Goal: Task Accomplishment & Management: Complete application form

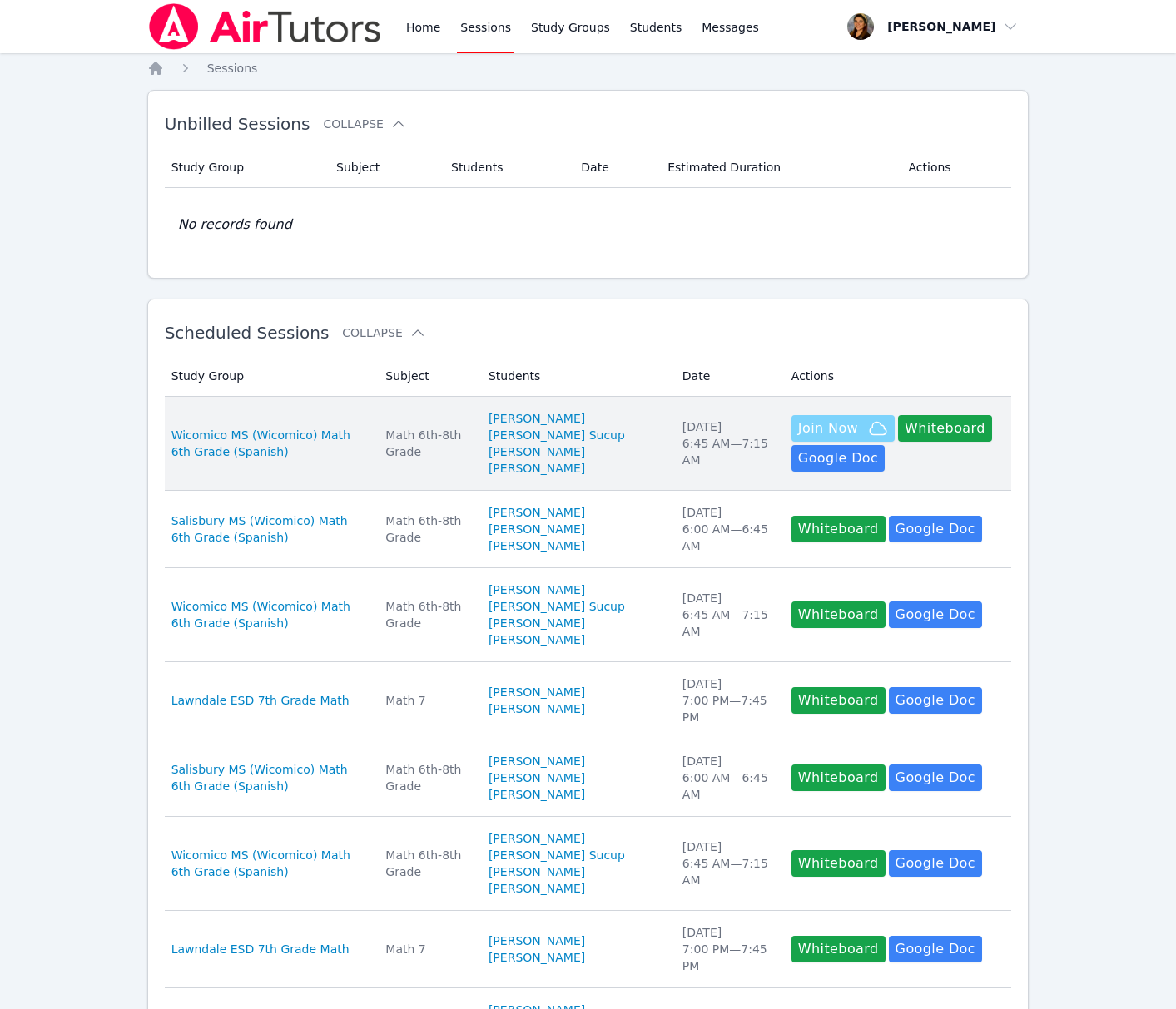
click at [824, 438] on span "Join Now" at bounding box center [827, 429] width 60 height 20
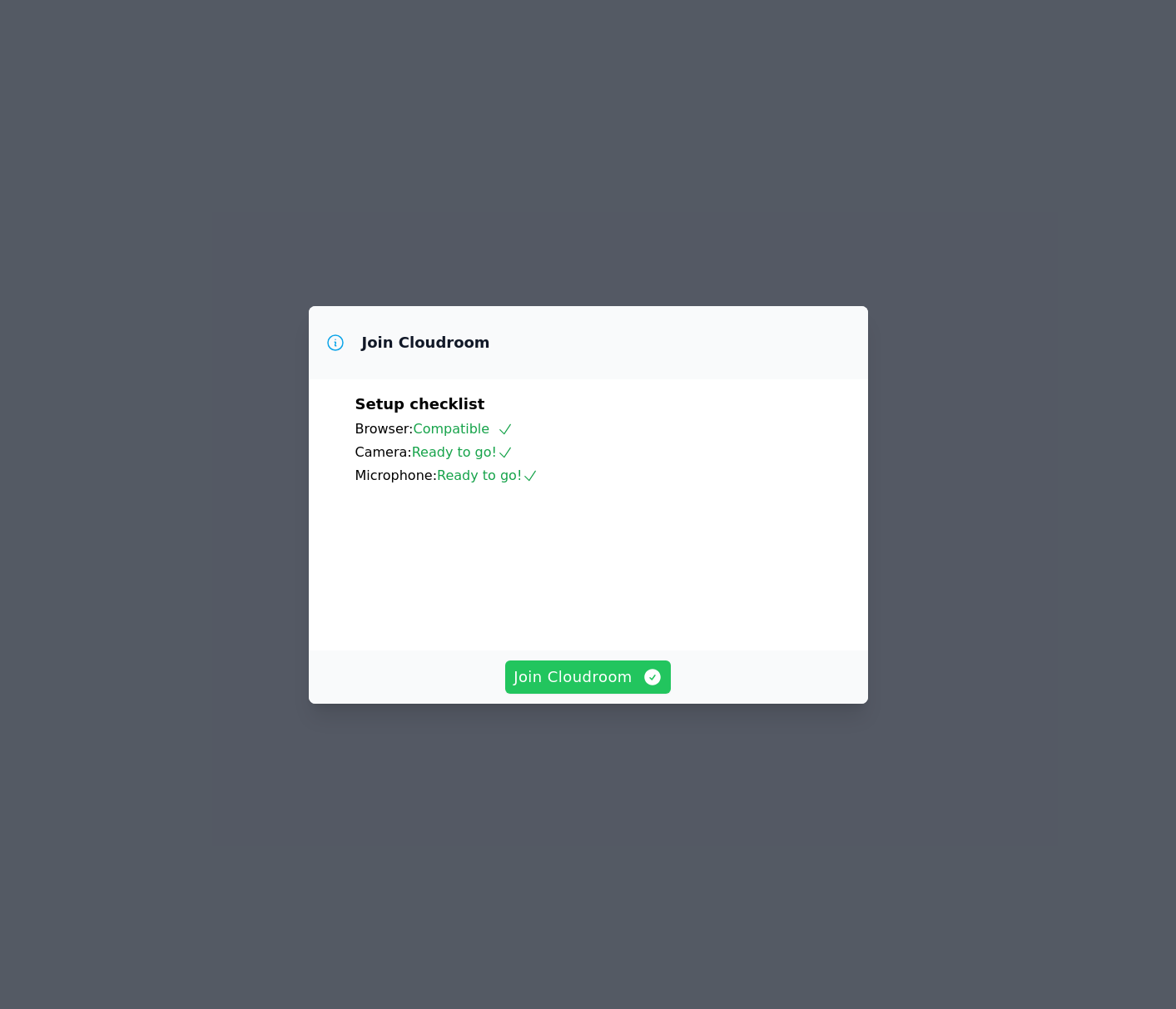
click at [608, 689] on span "Join Cloudroom" at bounding box center [588, 676] width 149 height 23
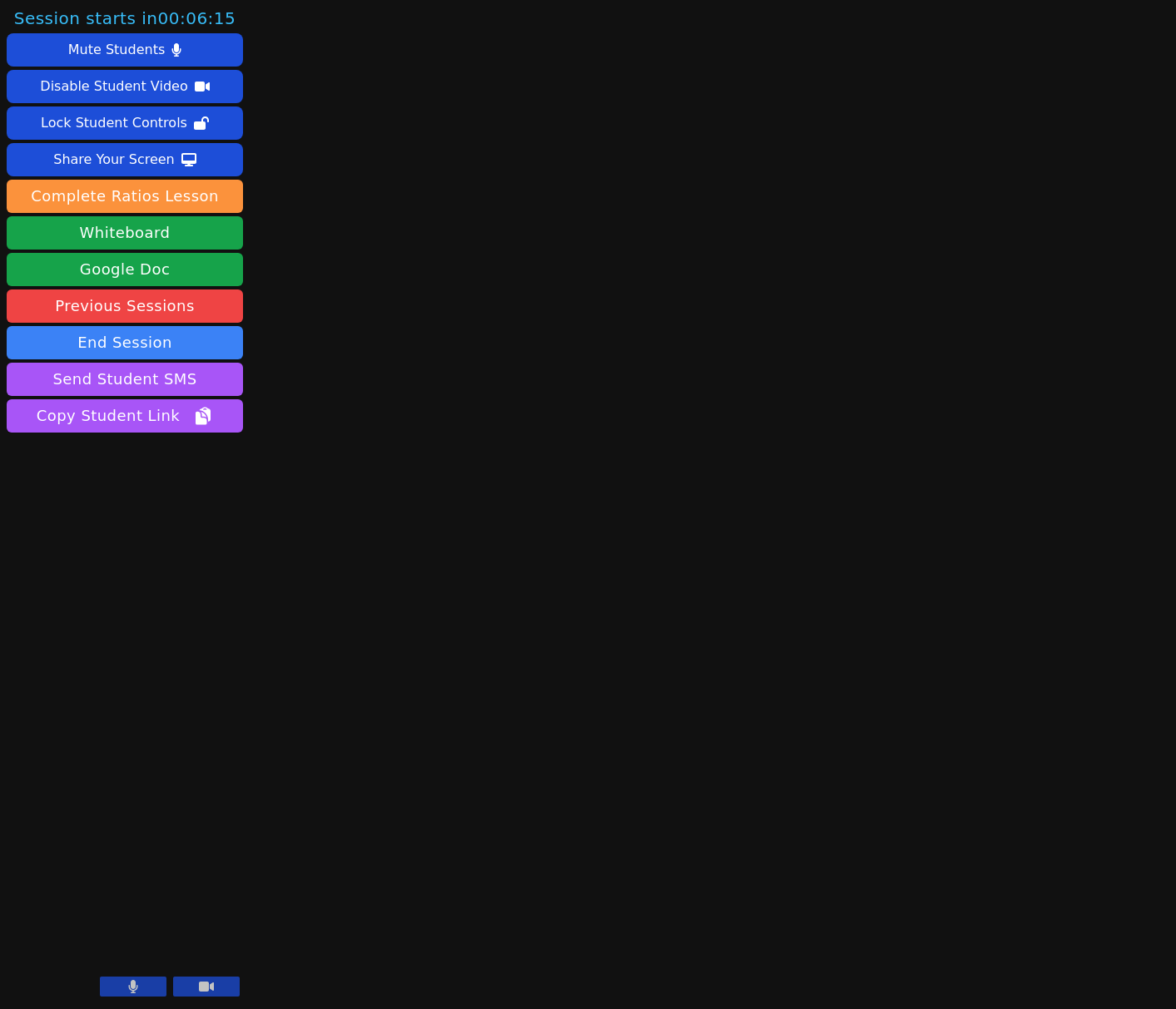
drag, startPoint x: 214, startPoint y: 992, endPoint x: 119, endPoint y: 990, distance: 95.0
click at [208, 992] on button at bounding box center [206, 987] width 66 height 20
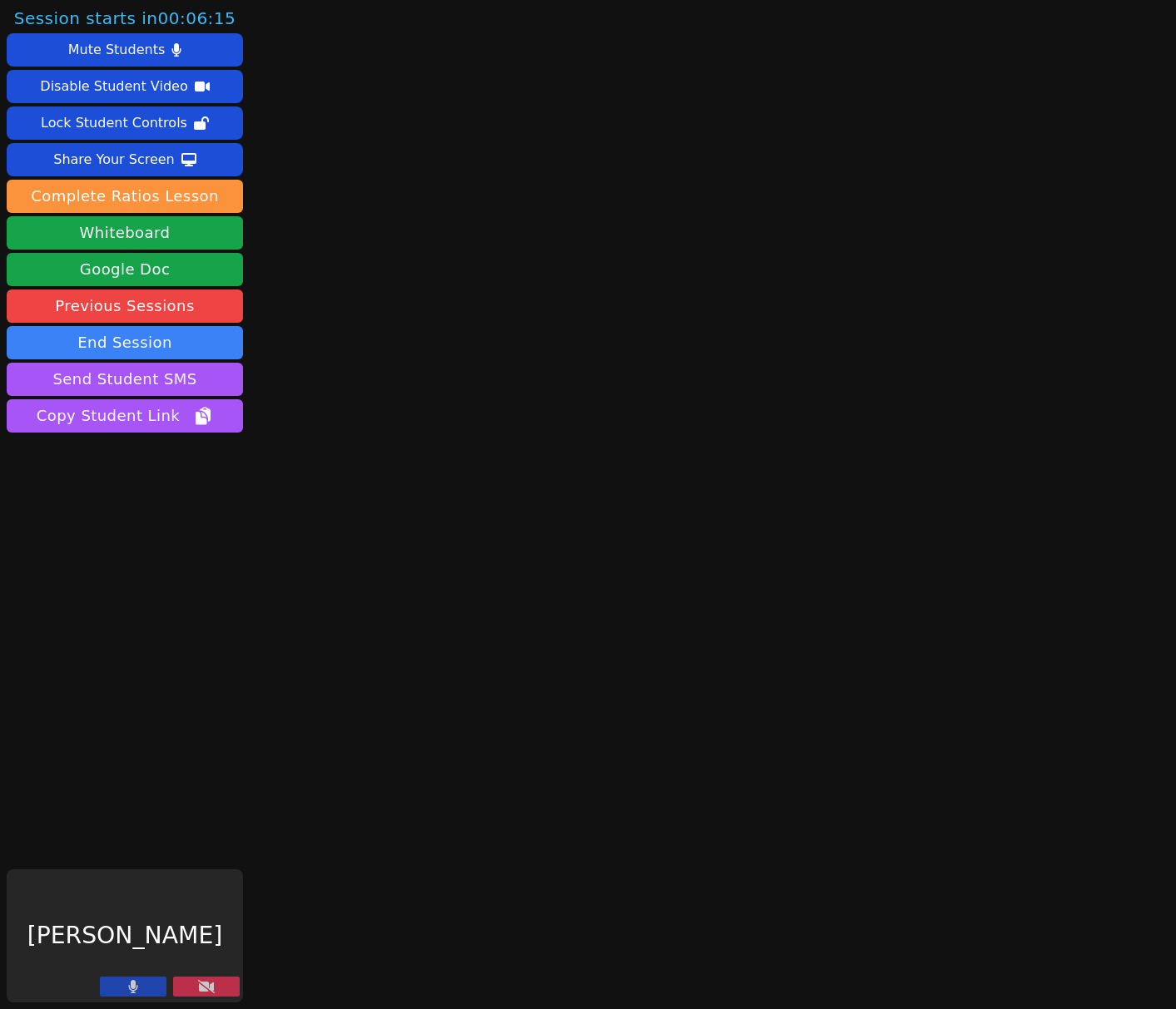
click at [129, 992] on icon at bounding box center [133, 986] width 10 height 13
click at [184, 230] on button "Whiteboard" at bounding box center [124, 233] width 236 height 33
click at [201, 990] on icon at bounding box center [206, 986] width 17 height 13
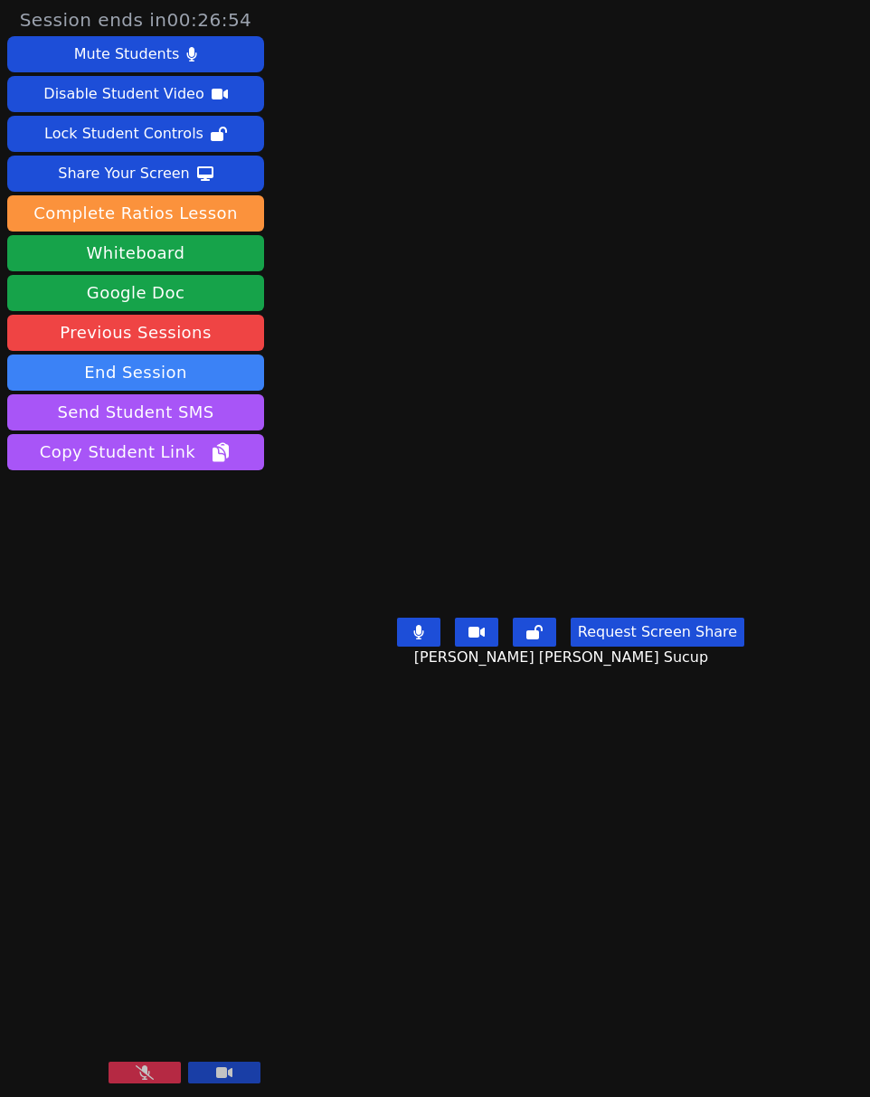
click at [146, 1071] on icon at bounding box center [145, 1072] width 18 height 14
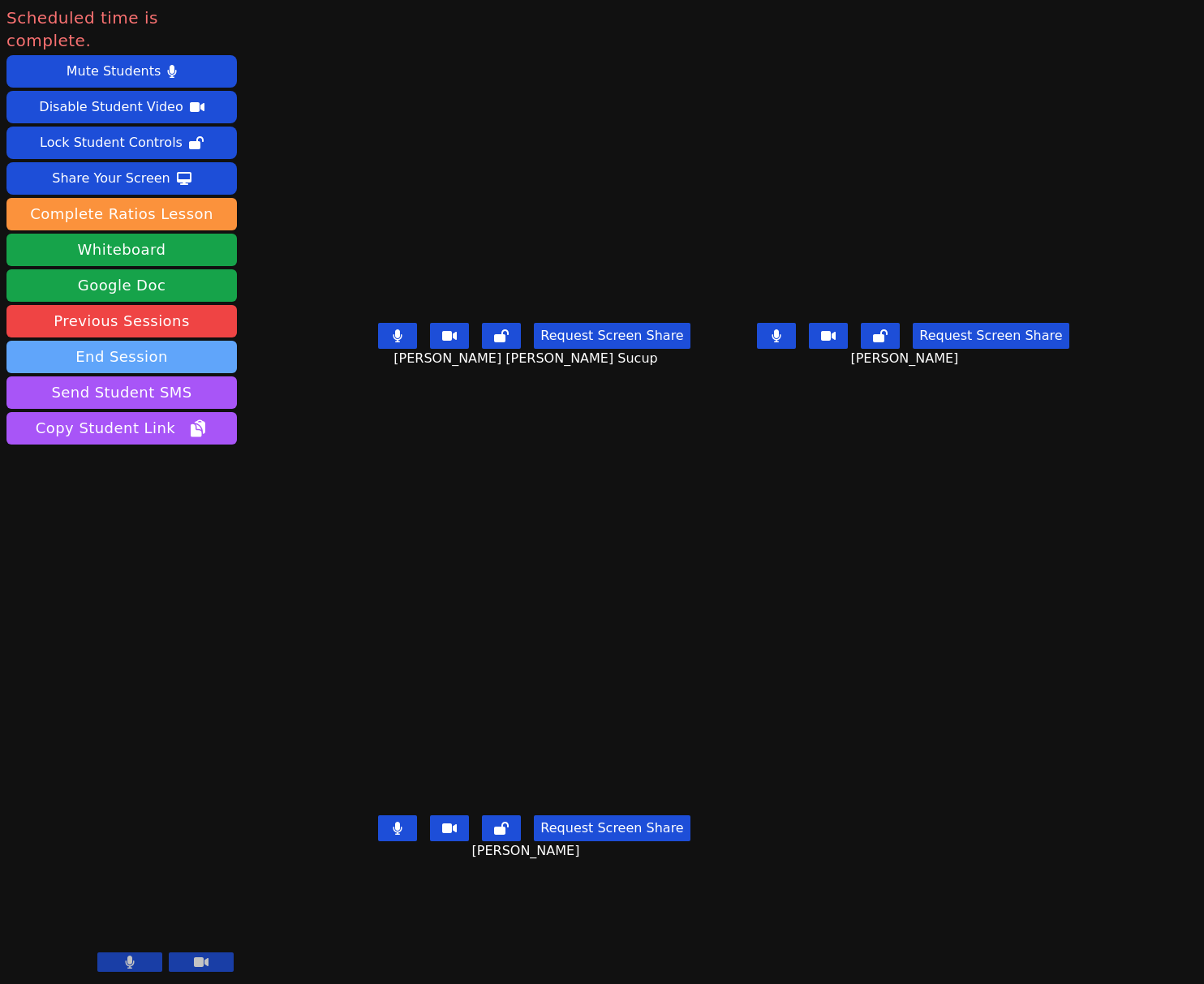
click at [131, 341] on button "End Session" at bounding box center [121, 357] width 231 height 32
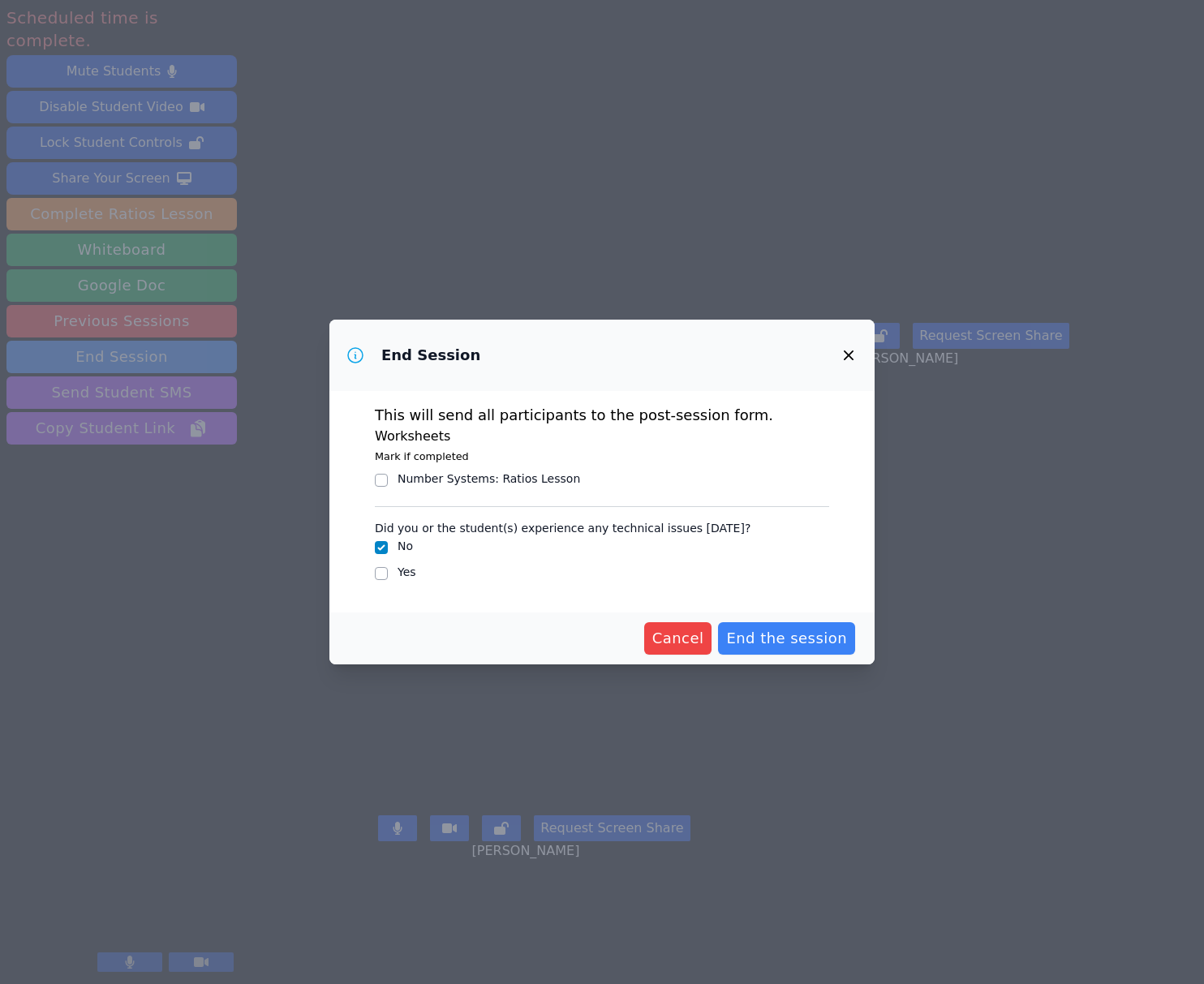
click at [406, 571] on label "Yes" at bounding box center [406, 571] width 19 height 13
click at [388, 571] on input "Yes" at bounding box center [381, 573] width 13 height 13
checkbox input "true"
checkbox input "false"
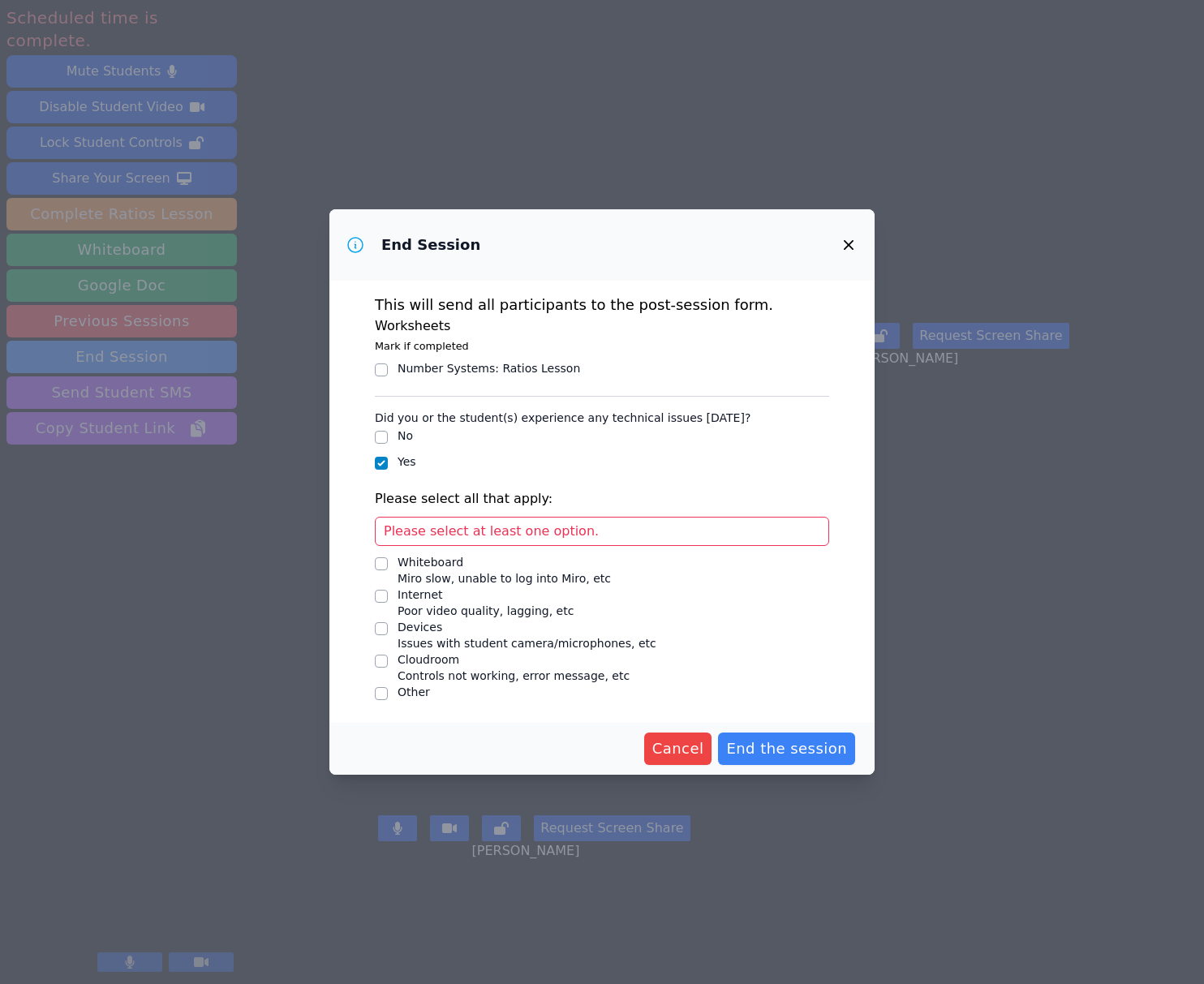
click at [407, 623] on div "Devices" at bounding box center [527, 627] width 258 height 16
click at [388, 623] on input "Devices Issues with student camera/microphones, etc" at bounding box center [381, 629] width 13 height 13
checkbox input "true"
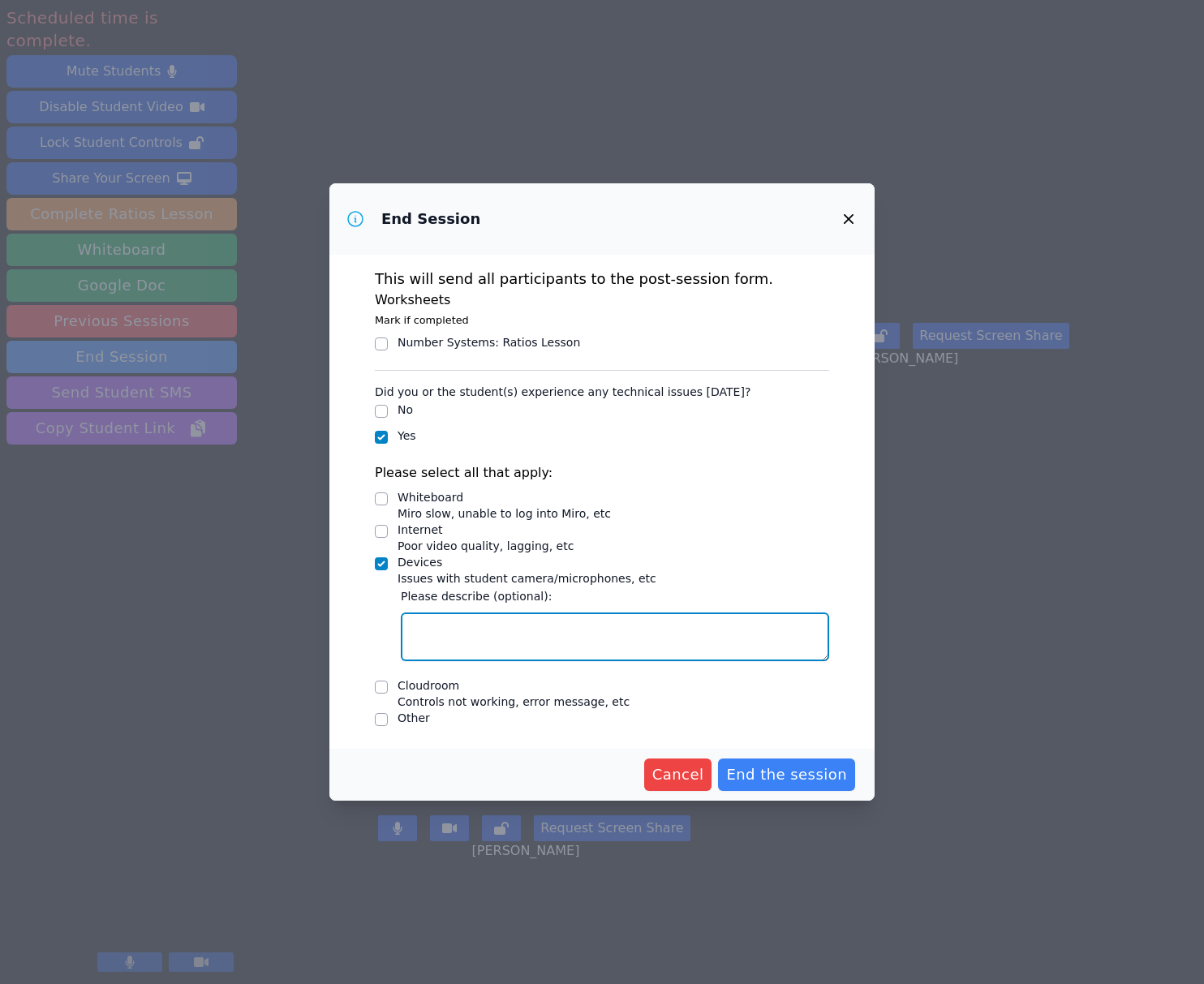
drag, startPoint x: 467, startPoint y: 634, endPoint x: 480, endPoint y: 632, distance: 13.2
click at [470, 634] on textarea "Devices Issues with student camera/microphones, etc" at bounding box center [615, 637] width 428 height 48
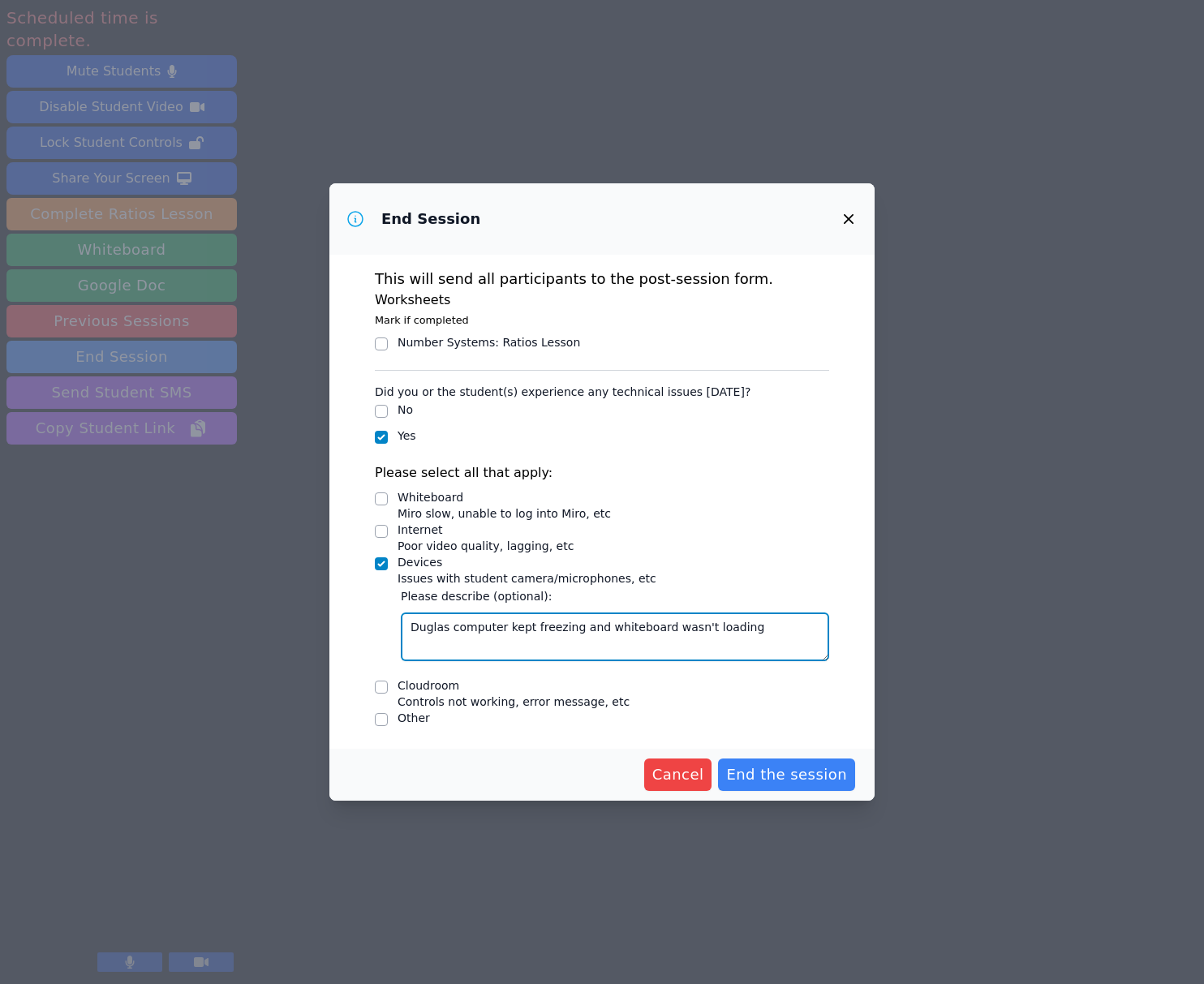
type textarea "Duglas computer kept freezing and whiteboard wasn't loading"
click at [411, 495] on div "Whiteboard" at bounding box center [504, 497] width 214 height 16
click at [388, 495] on input "Whiteboard Miro slow, unable to log into Miro, etc" at bounding box center [381, 499] width 13 height 13
checkbox input "true"
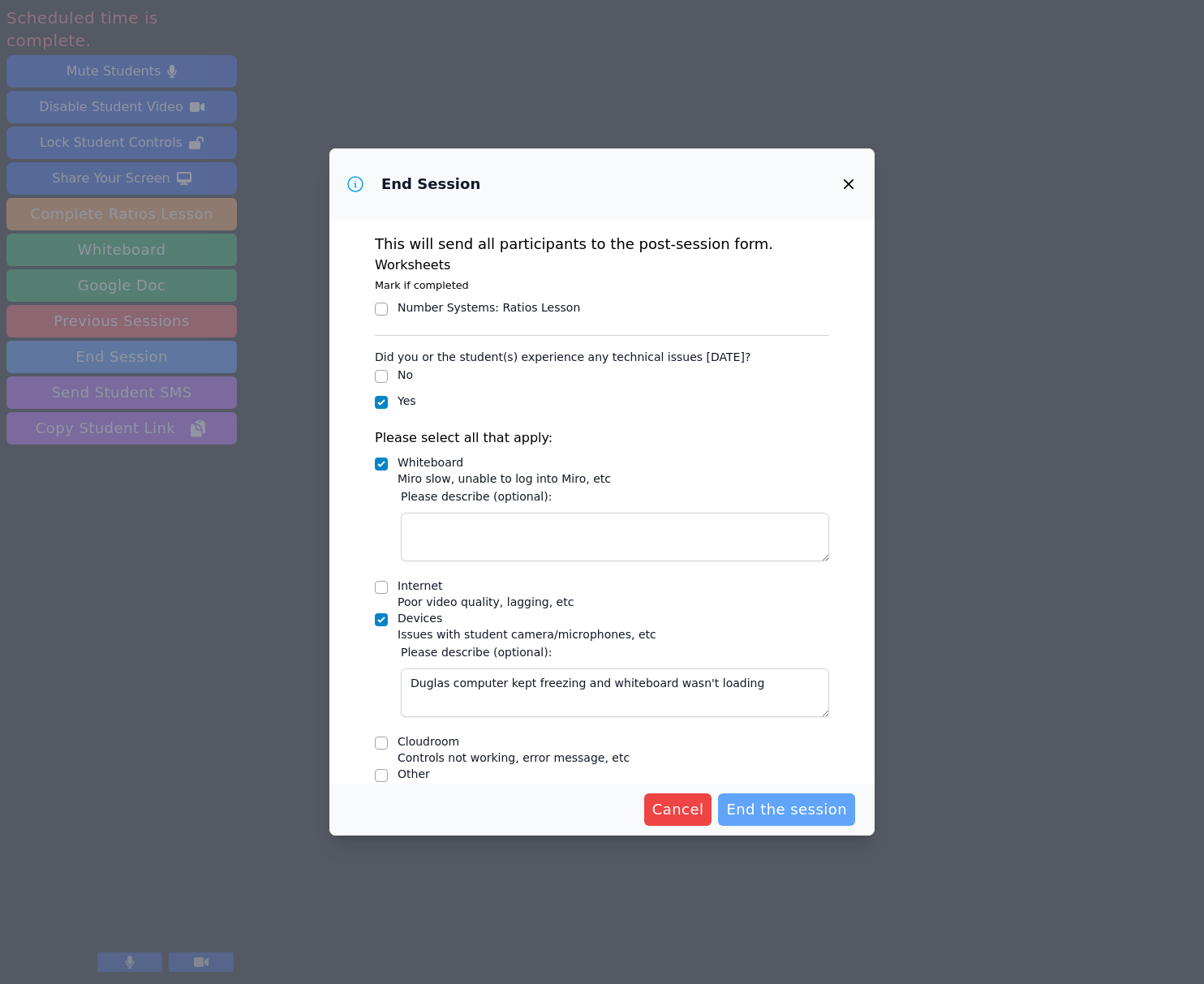
click at [806, 808] on span "End the session" at bounding box center [786, 809] width 121 height 22
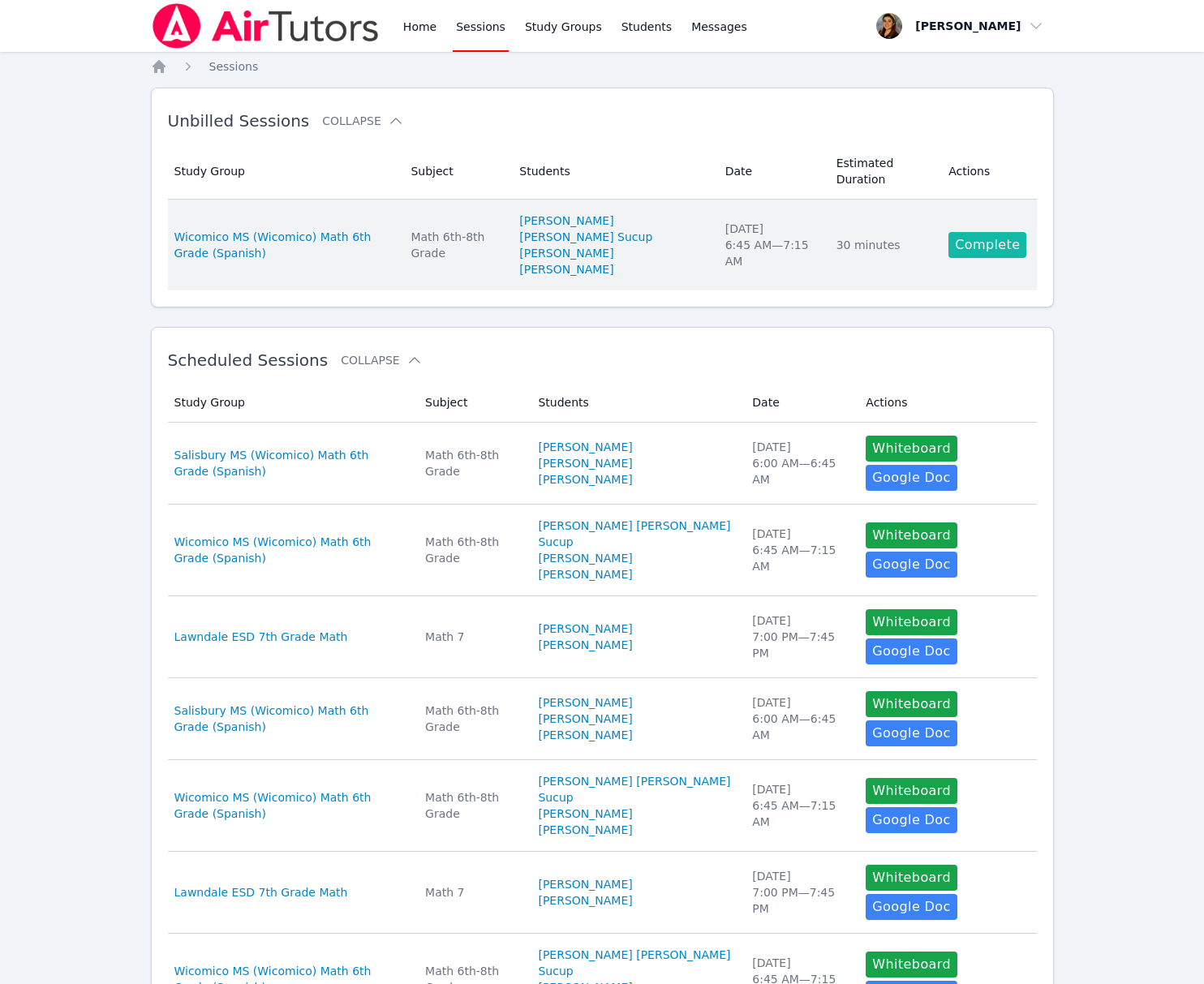
click at [982, 239] on link "Complete" at bounding box center [987, 245] width 78 height 26
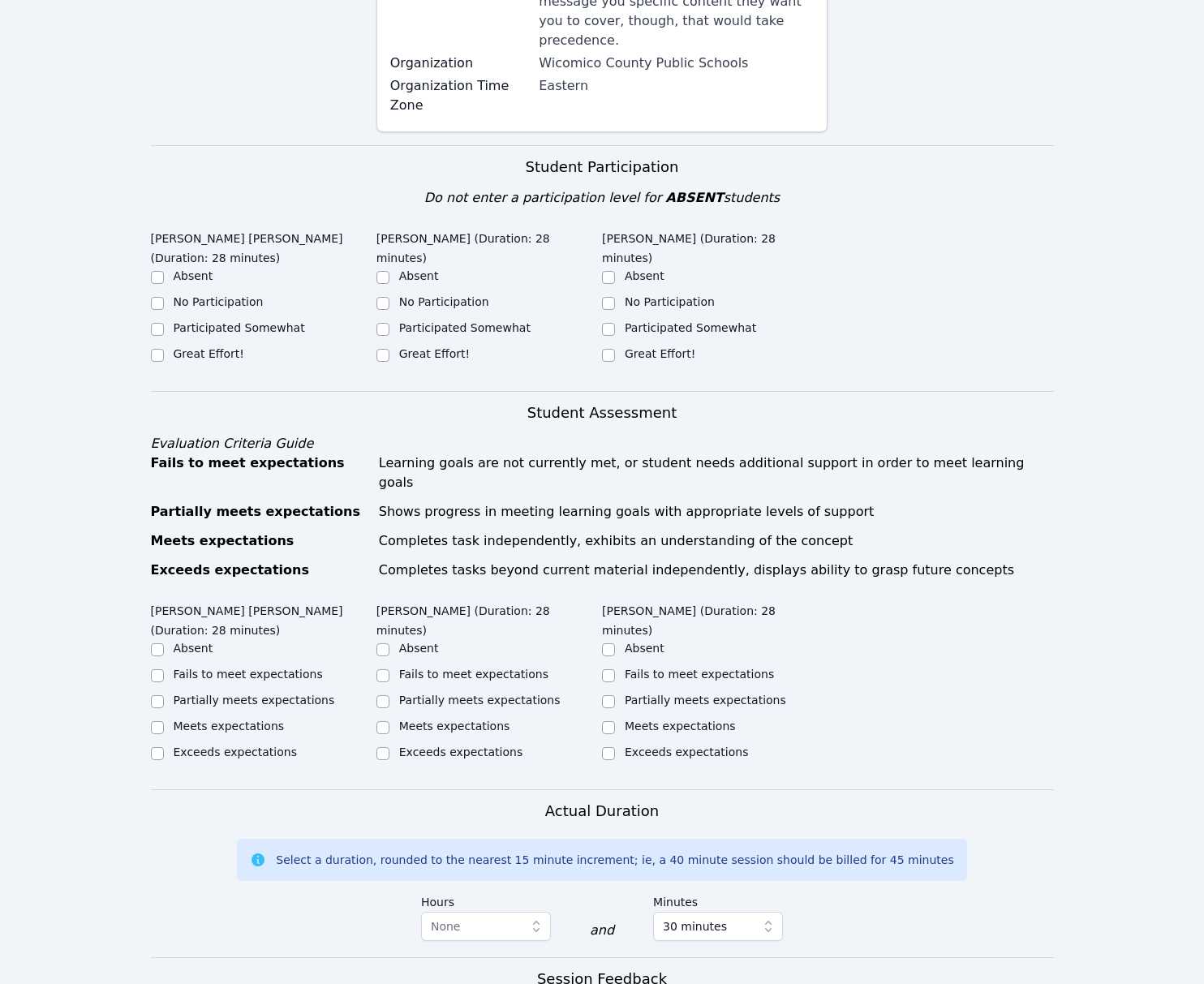
scroll to position [419, 0]
click at [214, 320] on label "Participated Somewhat" at bounding box center [239, 327] width 131 height 13
click at [164, 322] on input "Participated Somewhat" at bounding box center [157, 328] width 13 height 13
checkbox input "true"
click at [481, 320] on label "Participated Somewhat" at bounding box center [465, 327] width 131 height 13
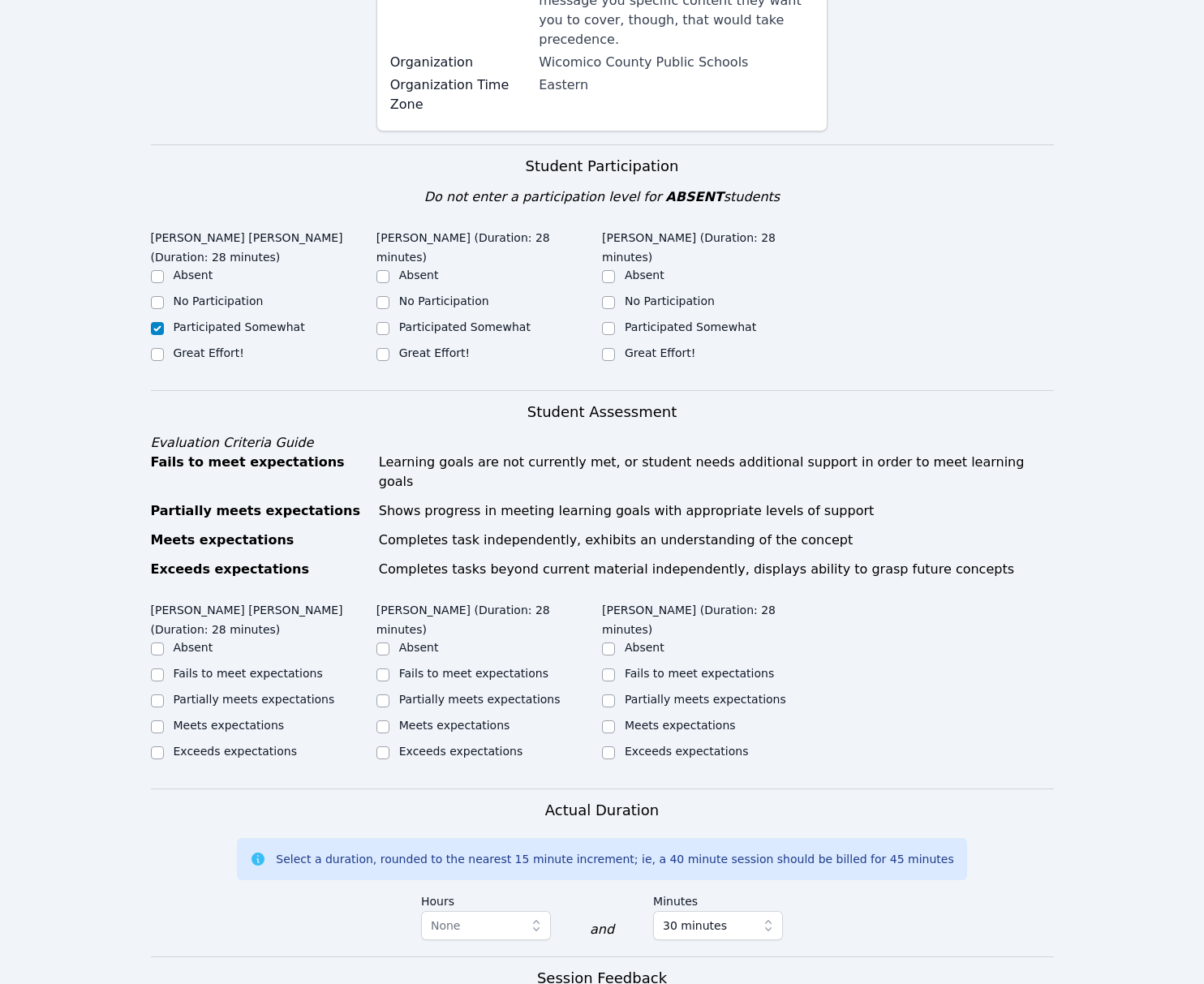
click at [389, 322] on input "Participated Somewhat" at bounding box center [383, 328] width 13 height 13
checkbox input "true"
click at [444, 294] on label "No Participation" at bounding box center [444, 300] width 90 height 13
click at [389, 296] on input "No Participation" at bounding box center [383, 302] width 13 height 13
checkbox input "true"
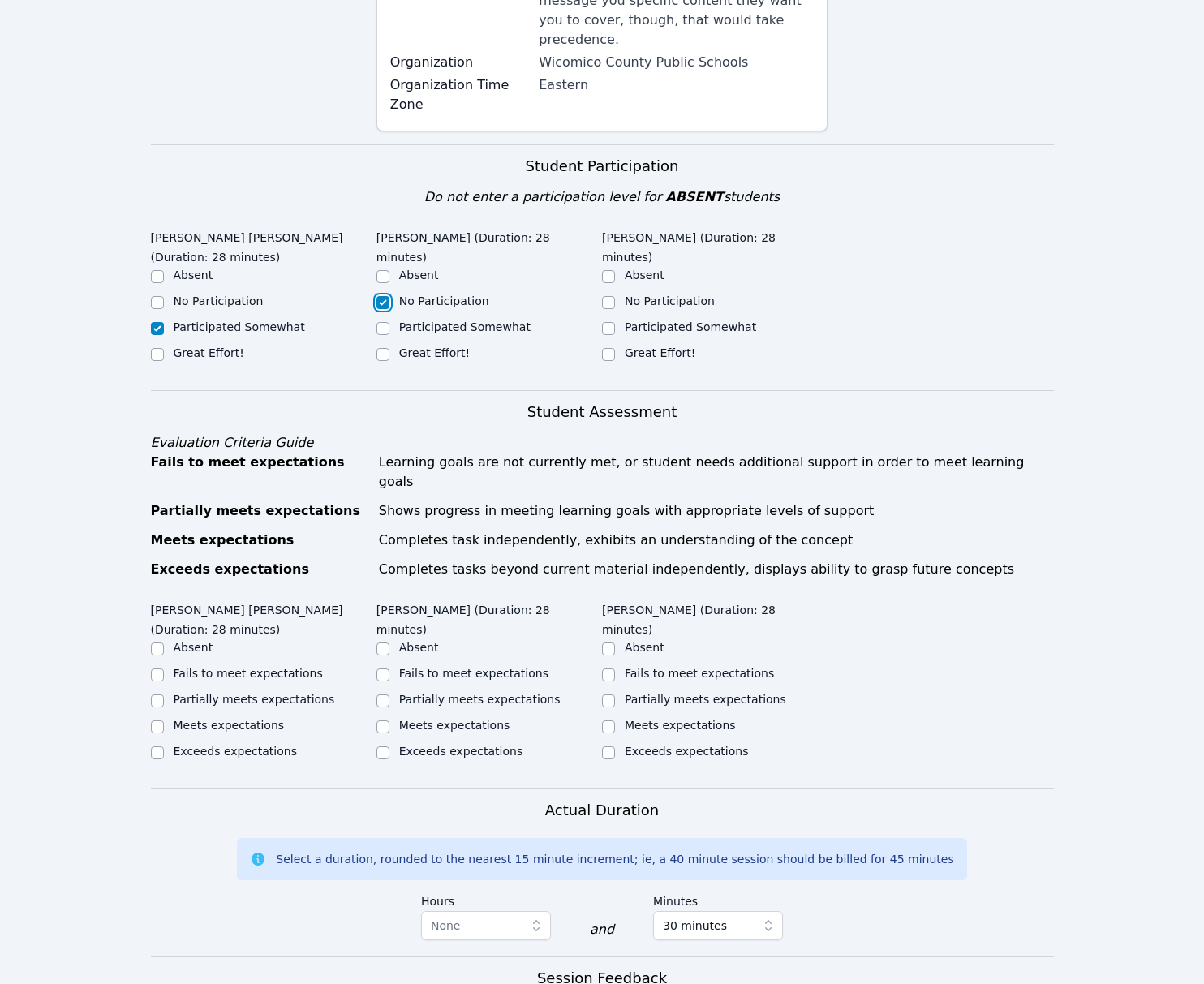
checkbox input "false"
click at [660, 320] on label "Participated Somewhat" at bounding box center [690, 327] width 131 height 13
click at [615, 322] on input "Participated Somewhat" at bounding box center [608, 328] width 13 height 13
checkbox input "true"
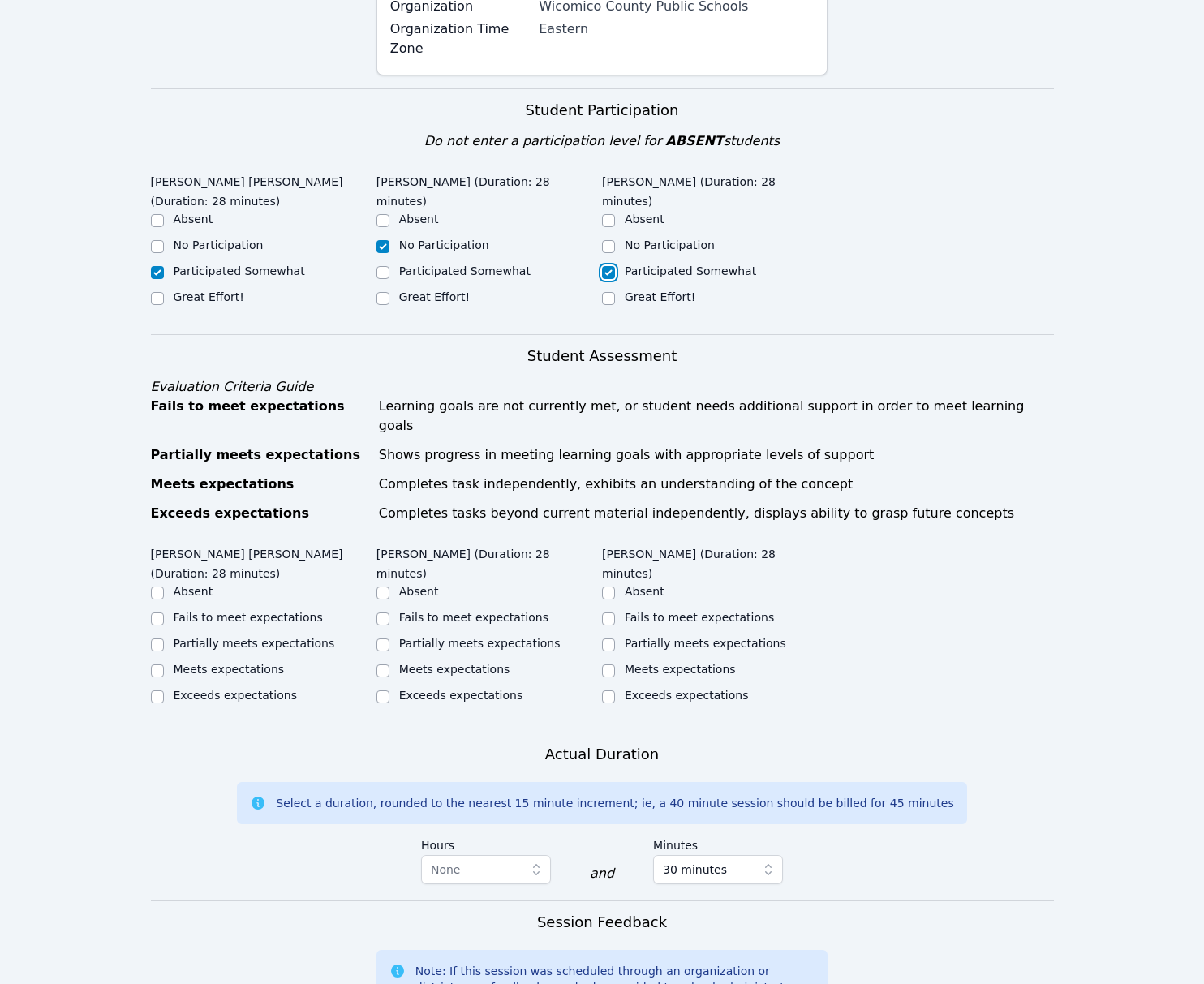
scroll to position [452, 0]
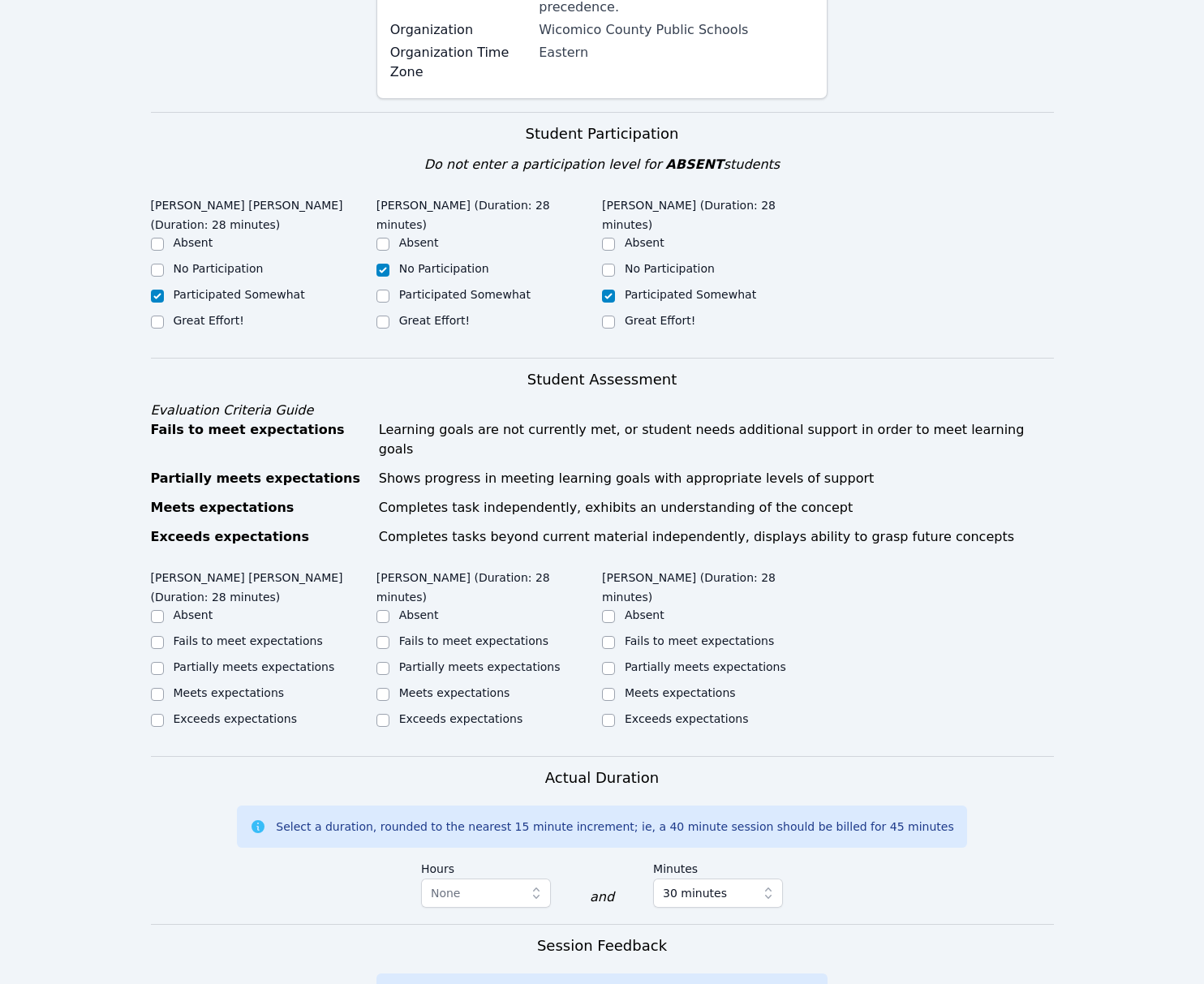
click at [257, 660] on label "Partially meets expectations" at bounding box center [254, 666] width 161 height 13
click at [164, 662] on input "Partially meets expectations" at bounding box center [157, 668] width 13 height 13
checkbox input "true"
click at [515, 660] on label "Partially meets expectations" at bounding box center [480, 666] width 161 height 13
click at [389, 662] on input "Partially meets expectations" at bounding box center [383, 668] width 13 height 13
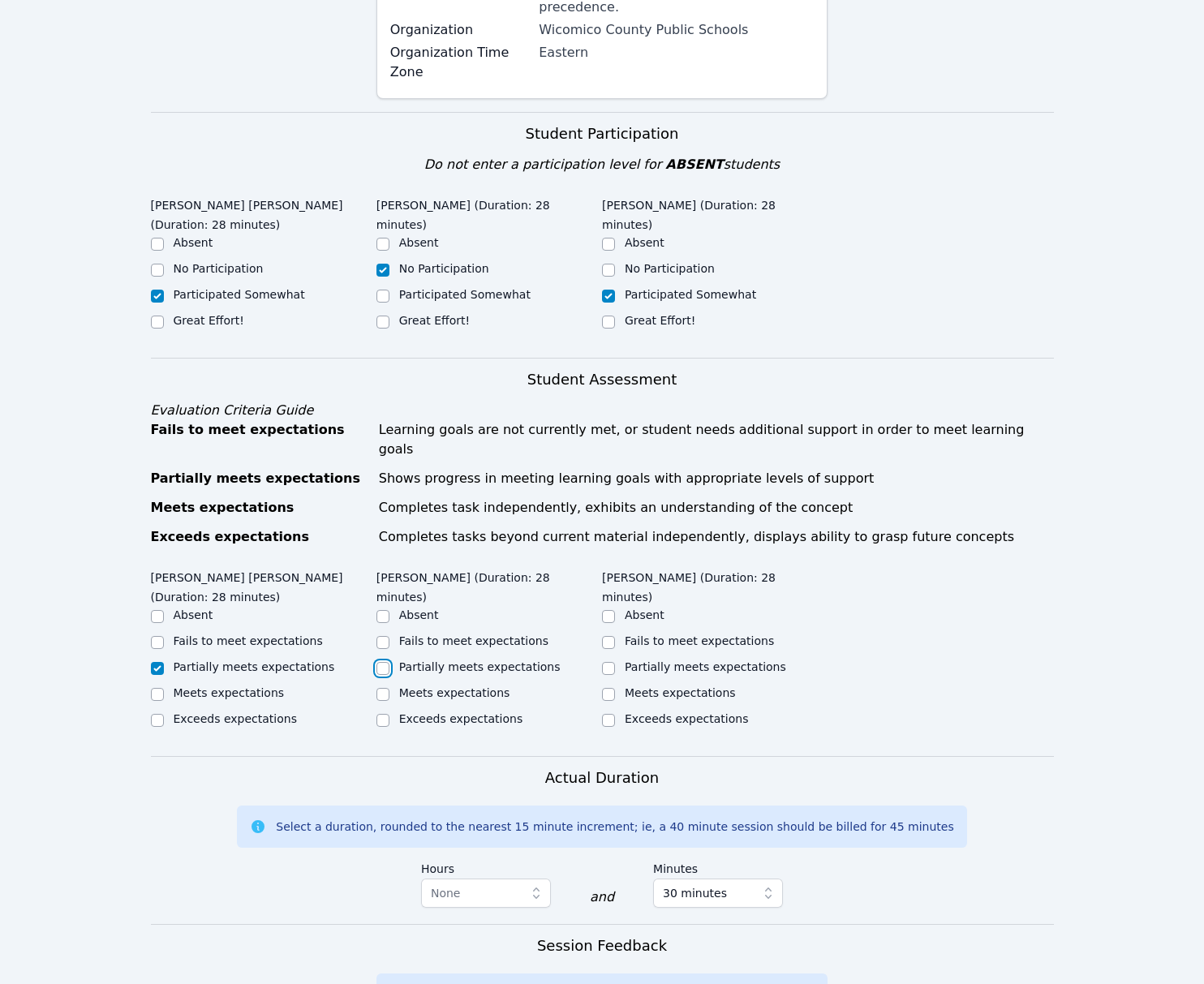
checkbox input "true"
click at [673, 660] on label "Partially meets expectations" at bounding box center [705, 666] width 161 height 13
click at [615, 662] on input "Partially meets expectations" at bounding box center [608, 668] width 13 height 13
checkbox input "true"
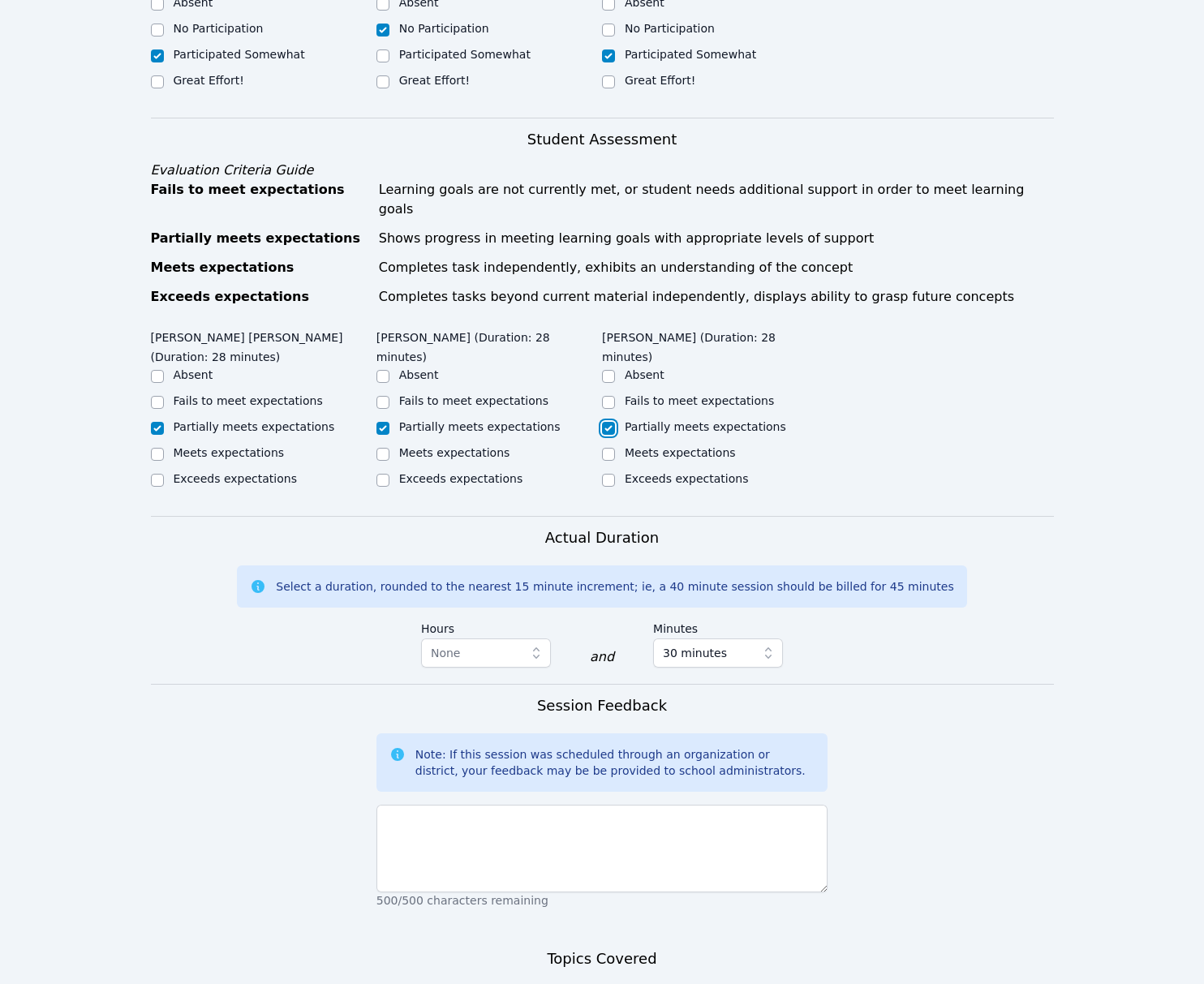
scroll to position [694, 0]
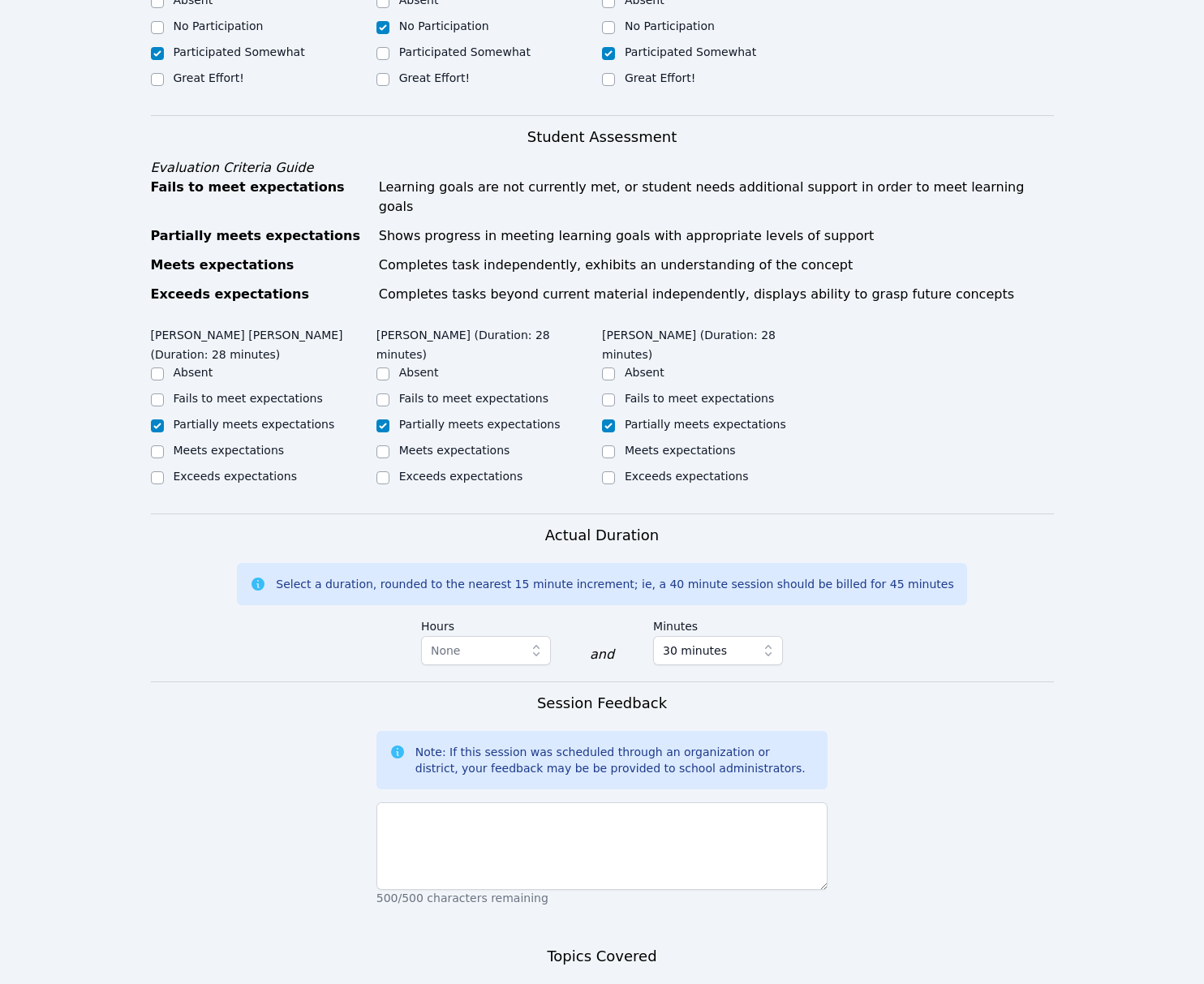
click at [249, 444] on label "Meets expectations" at bounding box center [229, 450] width 111 height 13
click at [164, 445] on input "Meets expectations" at bounding box center [157, 451] width 13 height 13
checkbox input "true"
checkbox input "false"
click at [729, 444] on label "Meets expectations" at bounding box center [680, 450] width 111 height 13
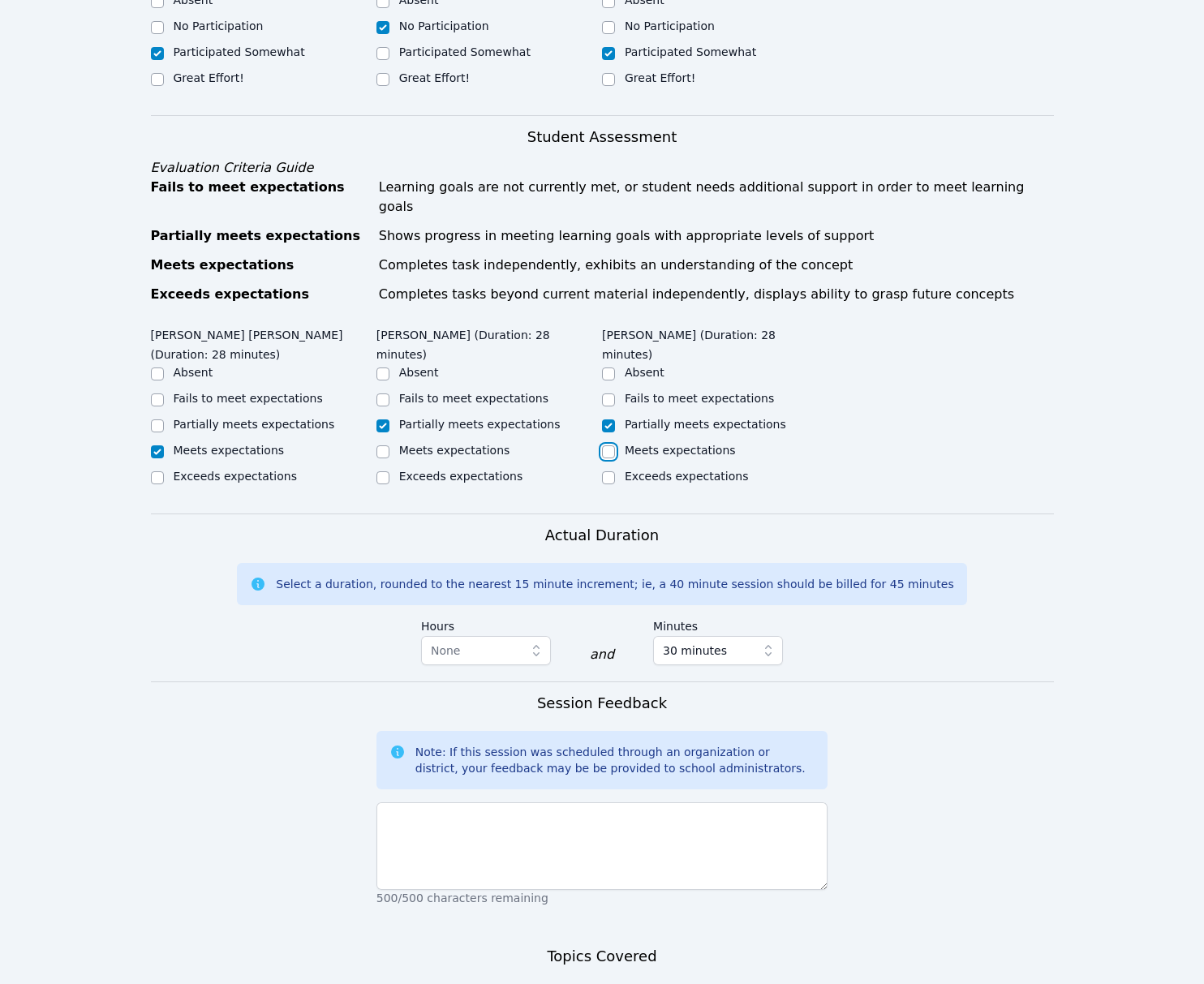
click at [615, 445] on input "Meets expectations" at bounding box center [608, 451] width 13 height 13
checkbox input "true"
checkbox input "false"
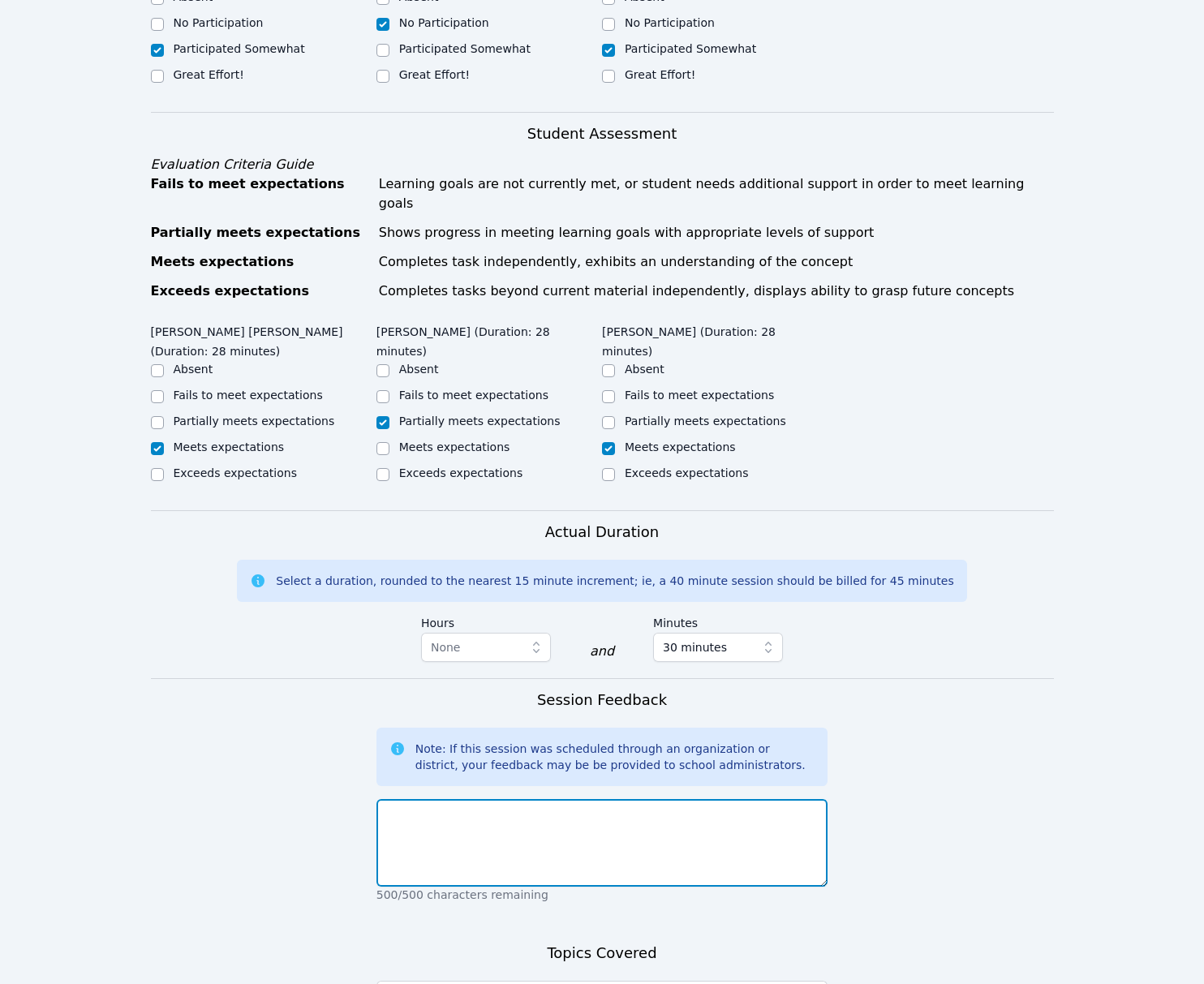
drag, startPoint x: 722, startPoint y: 786, endPoint x: 731, endPoint y: 776, distance: 13.5
click at [723, 799] on textarea at bounding box center [603, 843] width 452 height 88
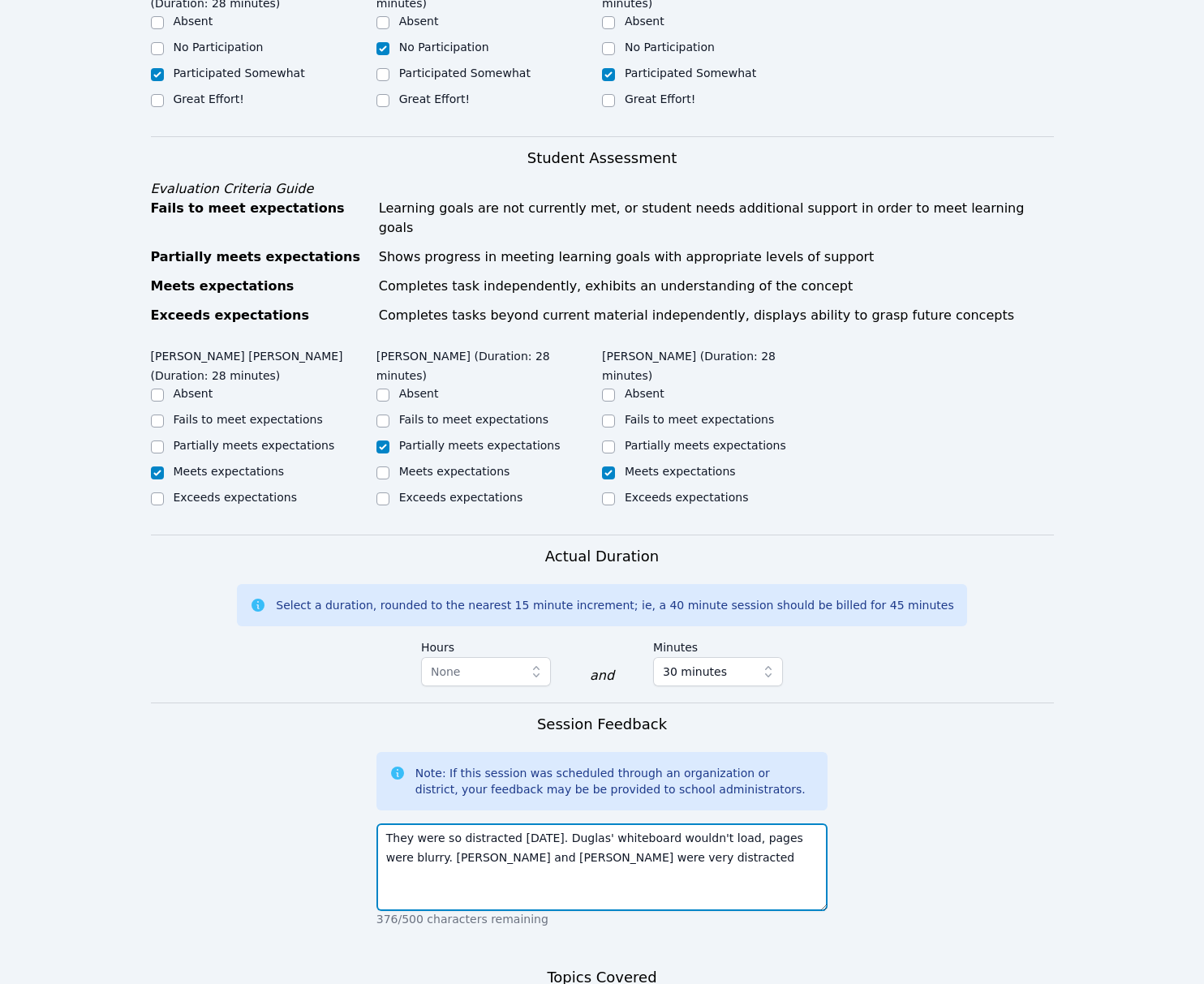
scroll to position [675, 0]
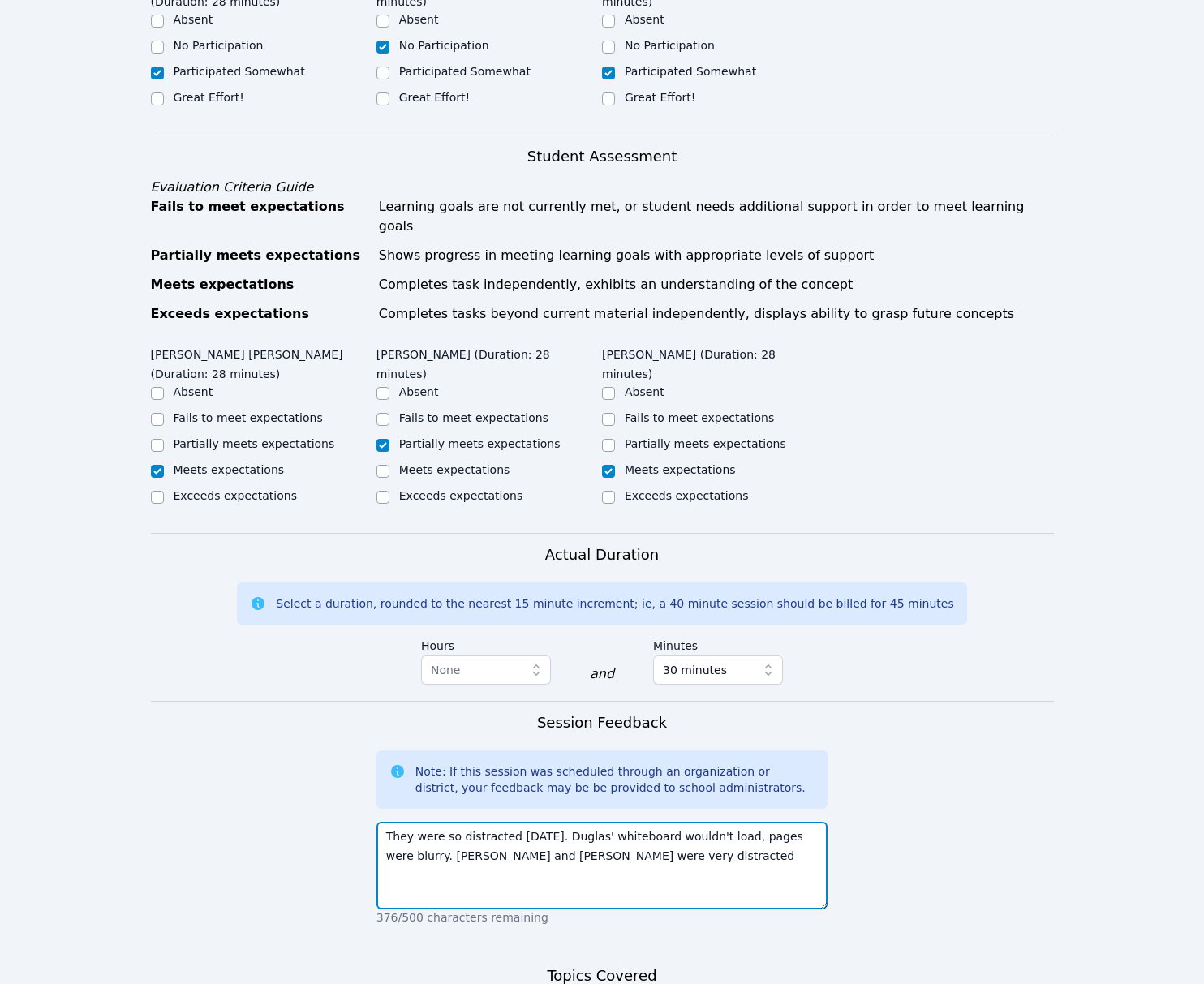
drag, startPoint x: 549, startPoint y: 797, endPoint x: 375, endPoint y: 804, distance: 174.1
click at [375, 804] on form "Student Participation Do not enter a participation level for ABSENT students [P…" at bounding box center [602, 545] width 903 height 1313
click at [492, 822] on textarea "Duglas' whiteboard wouldn't load, pages were blurry. [PERSON_NAME] and [PERSON_…" at bounding box center [603, 866] width 452 height 88
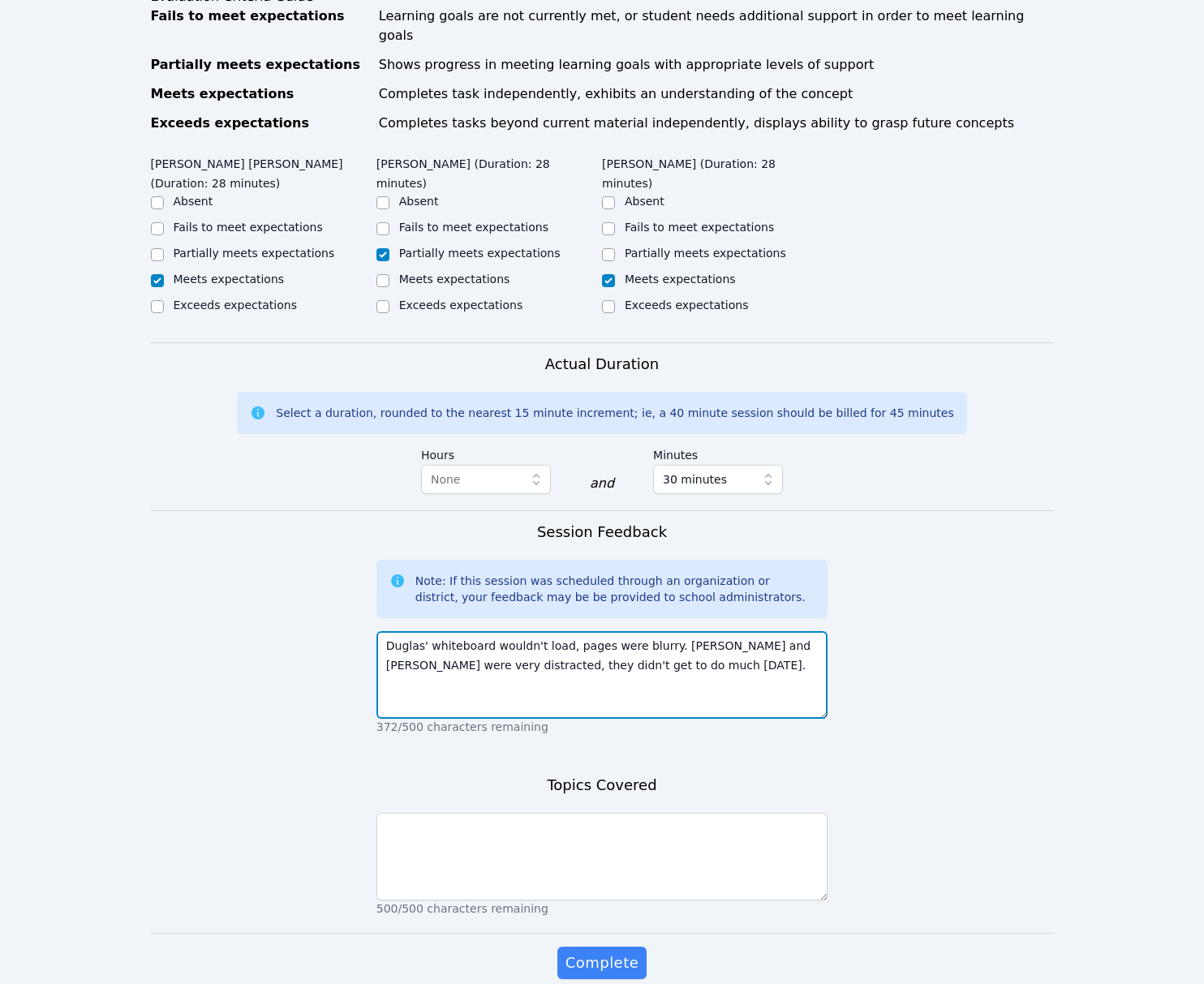
scroll to position [900, 0]
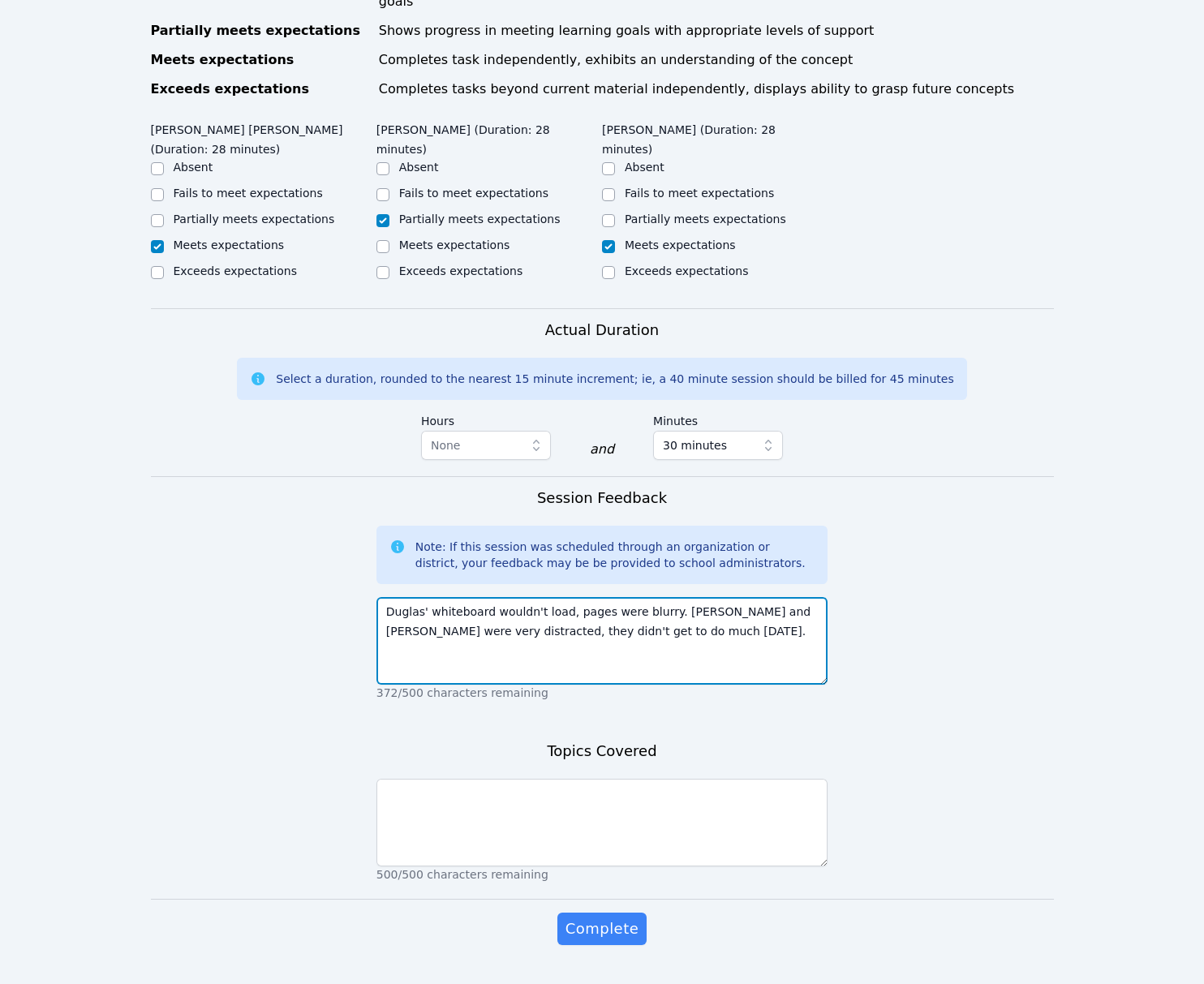
type textarea "Duglas' whiteboard wouldn't load, pages were blurry. [PERSON_NAME] and [PERSON_…"
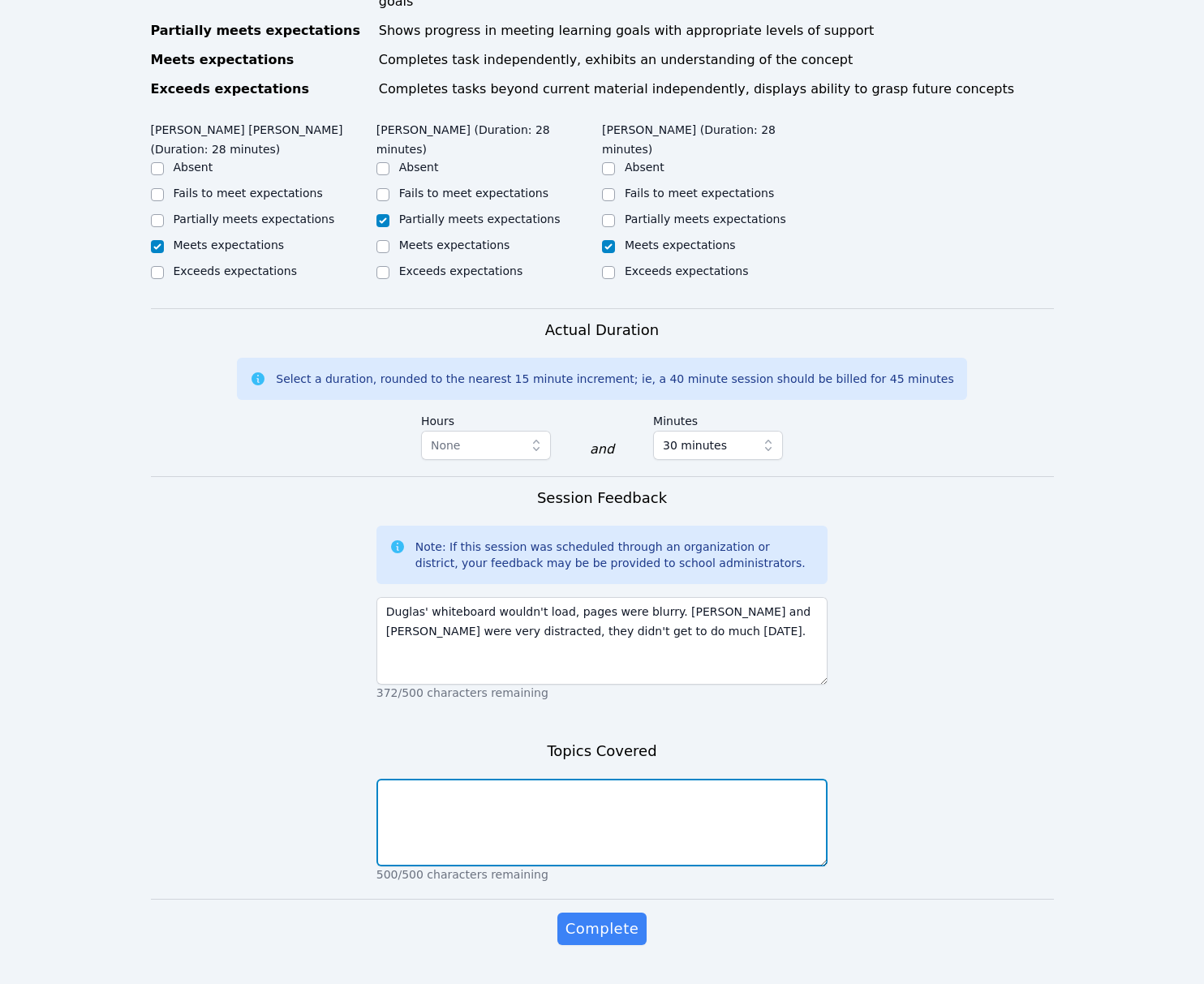
click at [702, 796] on textarea at bounding box center [603, 823] width 452 height 88
type textarea "Ratios and rates"
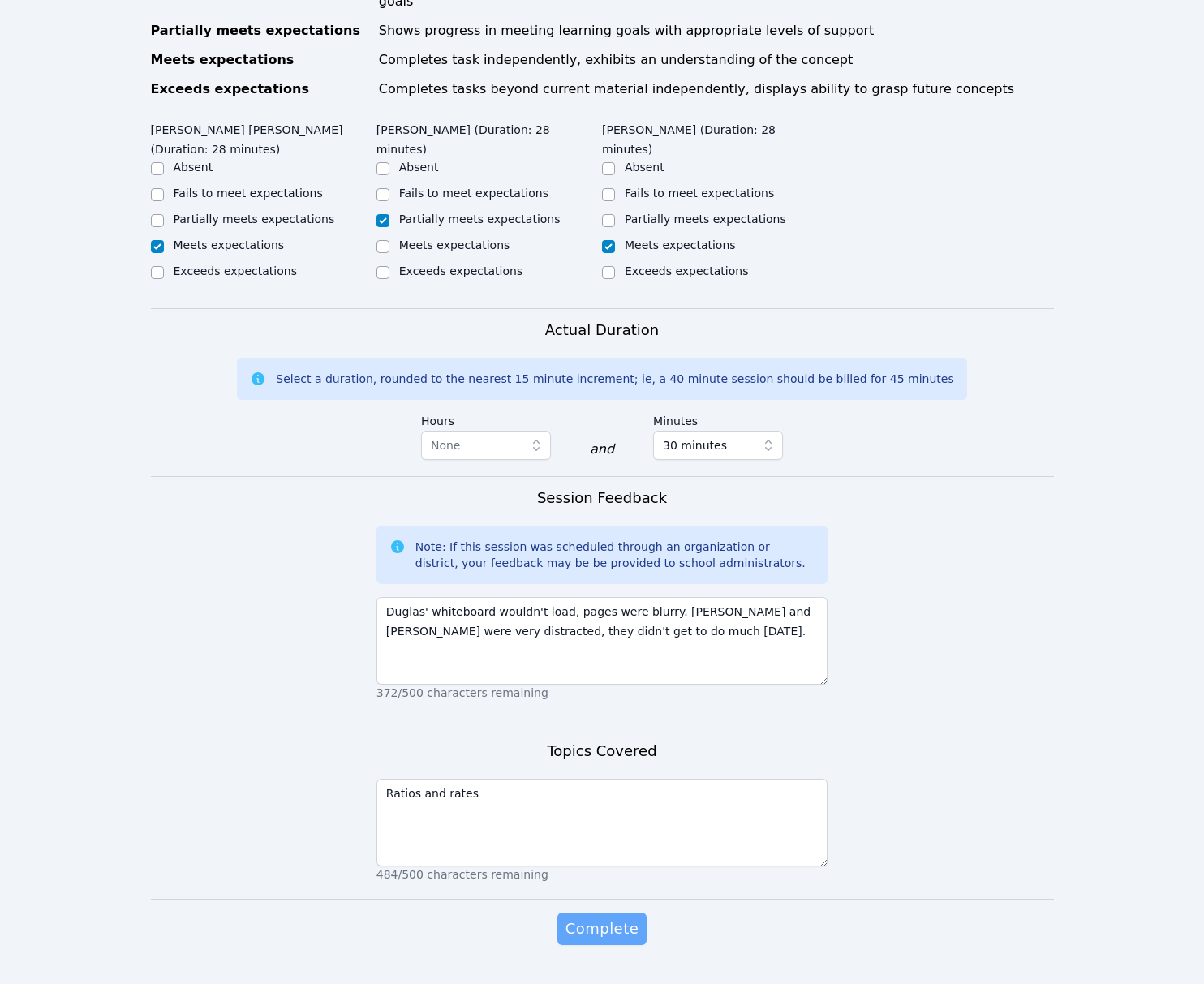
click at [631, 918] on span "Complete" at bounding box center [601, 928] width 73 height 22
